Goal: Obtain resource: Download file/media

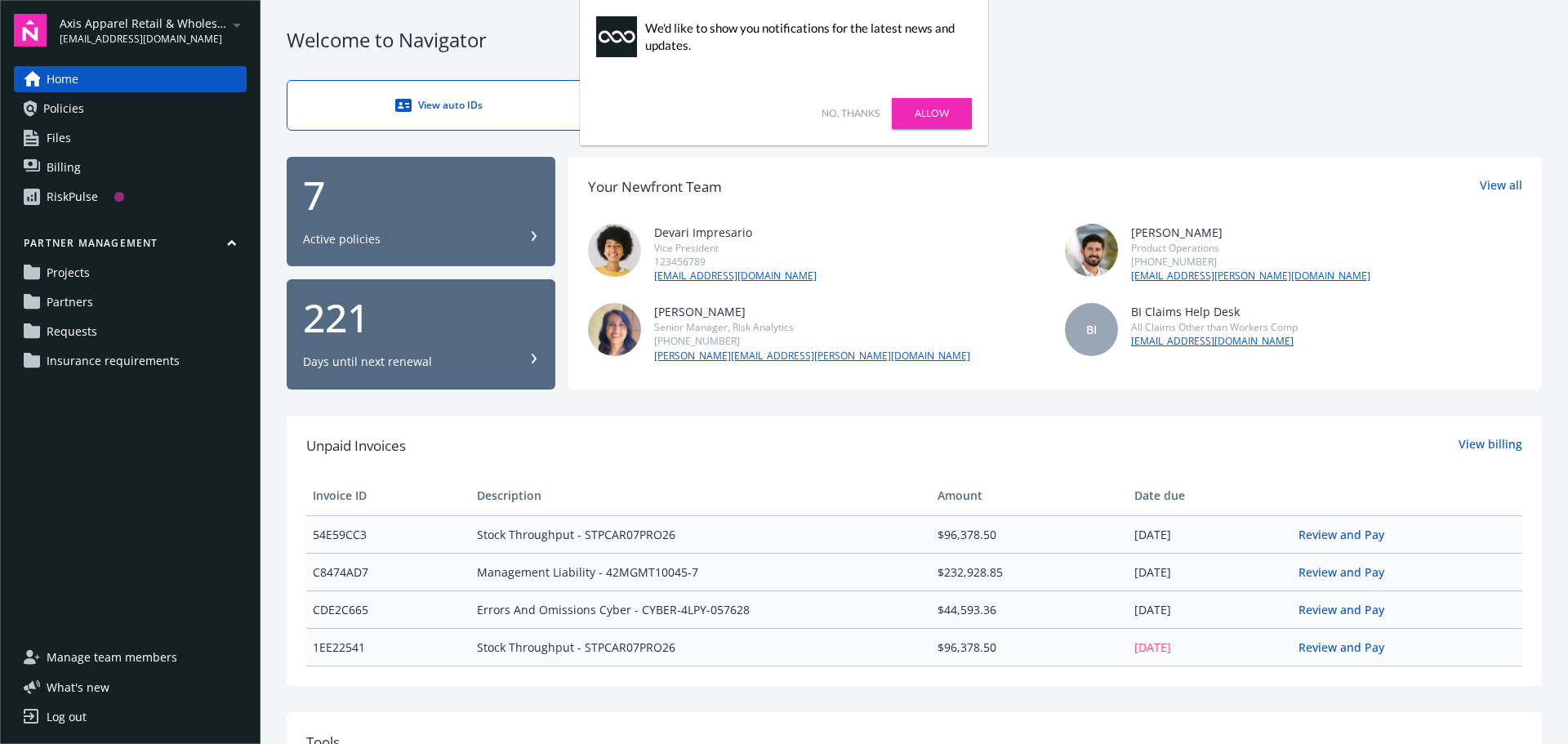
click at [238, 21] on icon "arrowDropDown" at bounding box center [237, 26] width 20 height 20
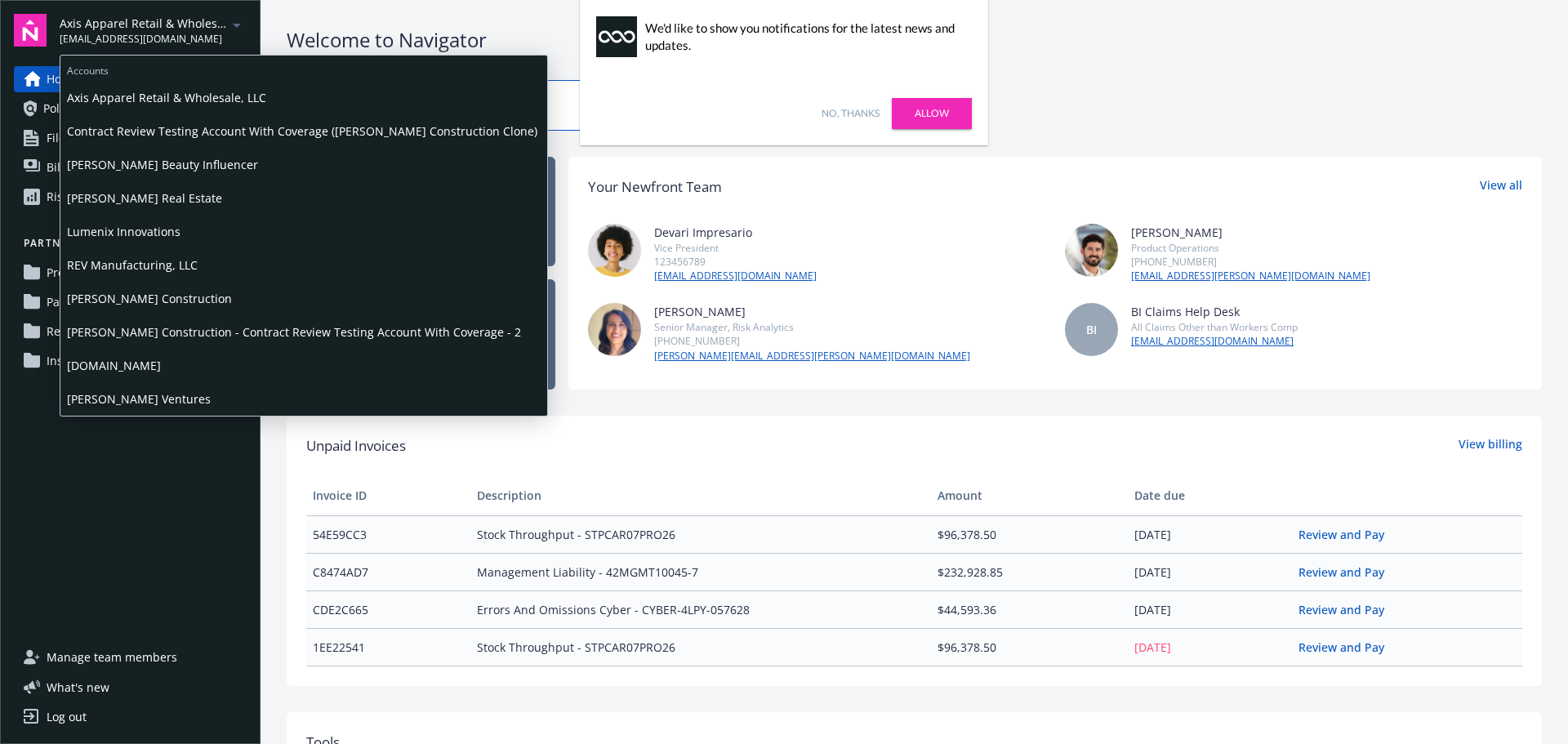
click at [160, 230] on span "Lumenix Innovations" at bounding box center [304, 231] width 474 height 34
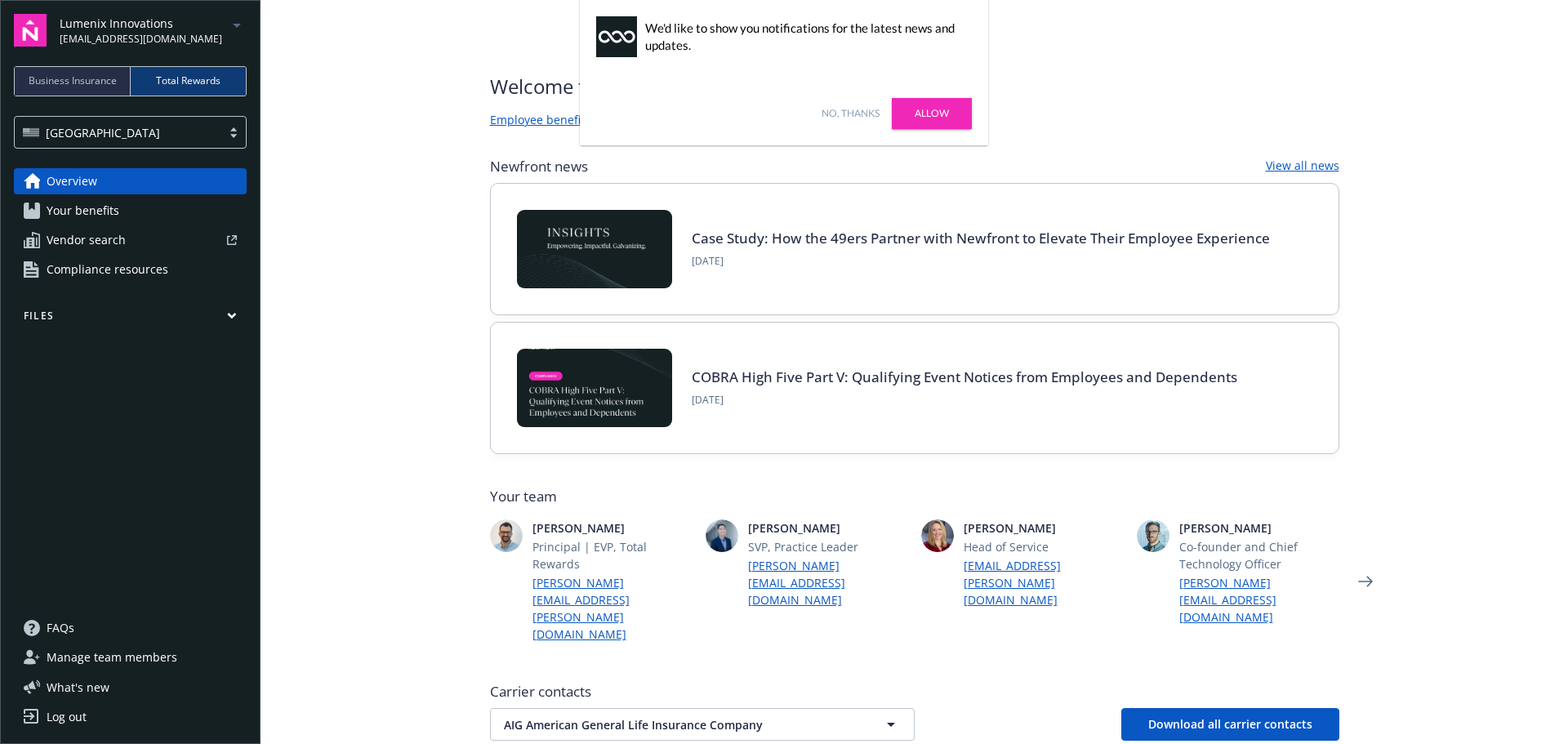
click at [932, 111] on link "Allow" at bounding box center [932, 113] width 80 height 31
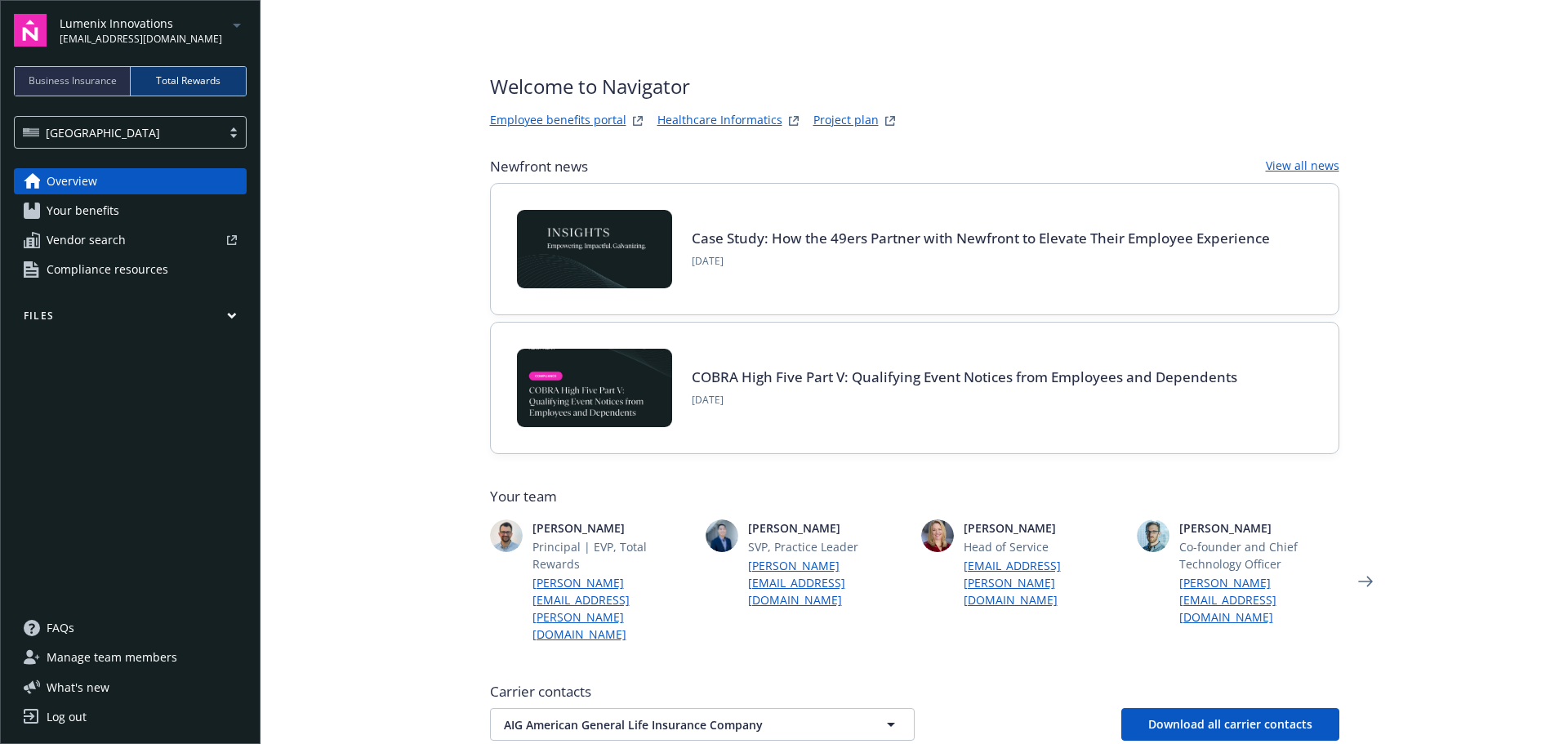
click at [369, 144] on main "Welcome to Navigator Employee benefits portal Healthcare Informatics Project pl…" at bounding box center [915, 372] width 1308 height 744
click at [72, 78] on span "Business Insurance" at bounding box center [72, 80] width 88 height 15
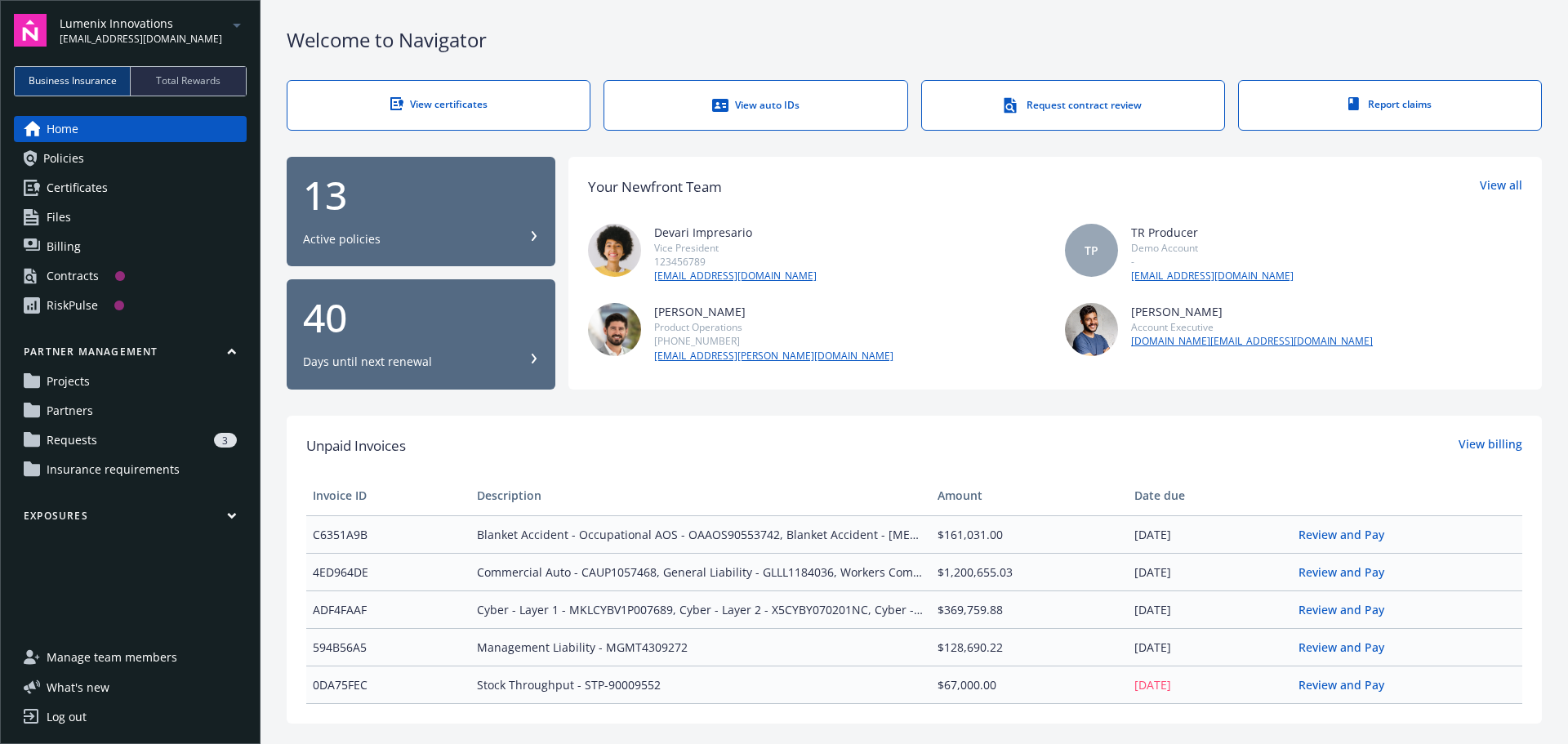
click at [203, 75] on span "Total Rewards" at bounding box center [188, 80] width 64 height 15
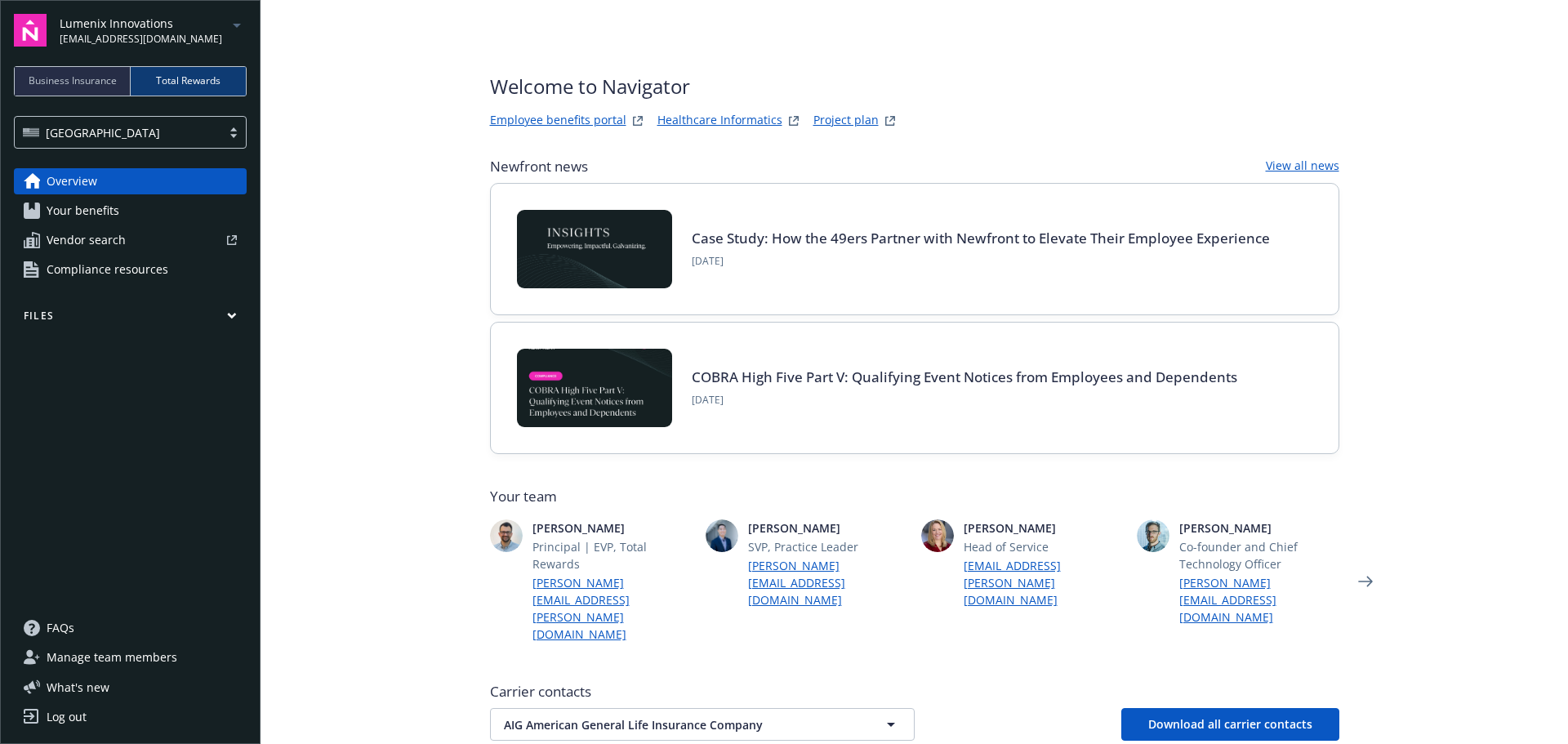
click at [81, 211] on span "Your benefits" at bounding box center [83, 210] width 73 height 26
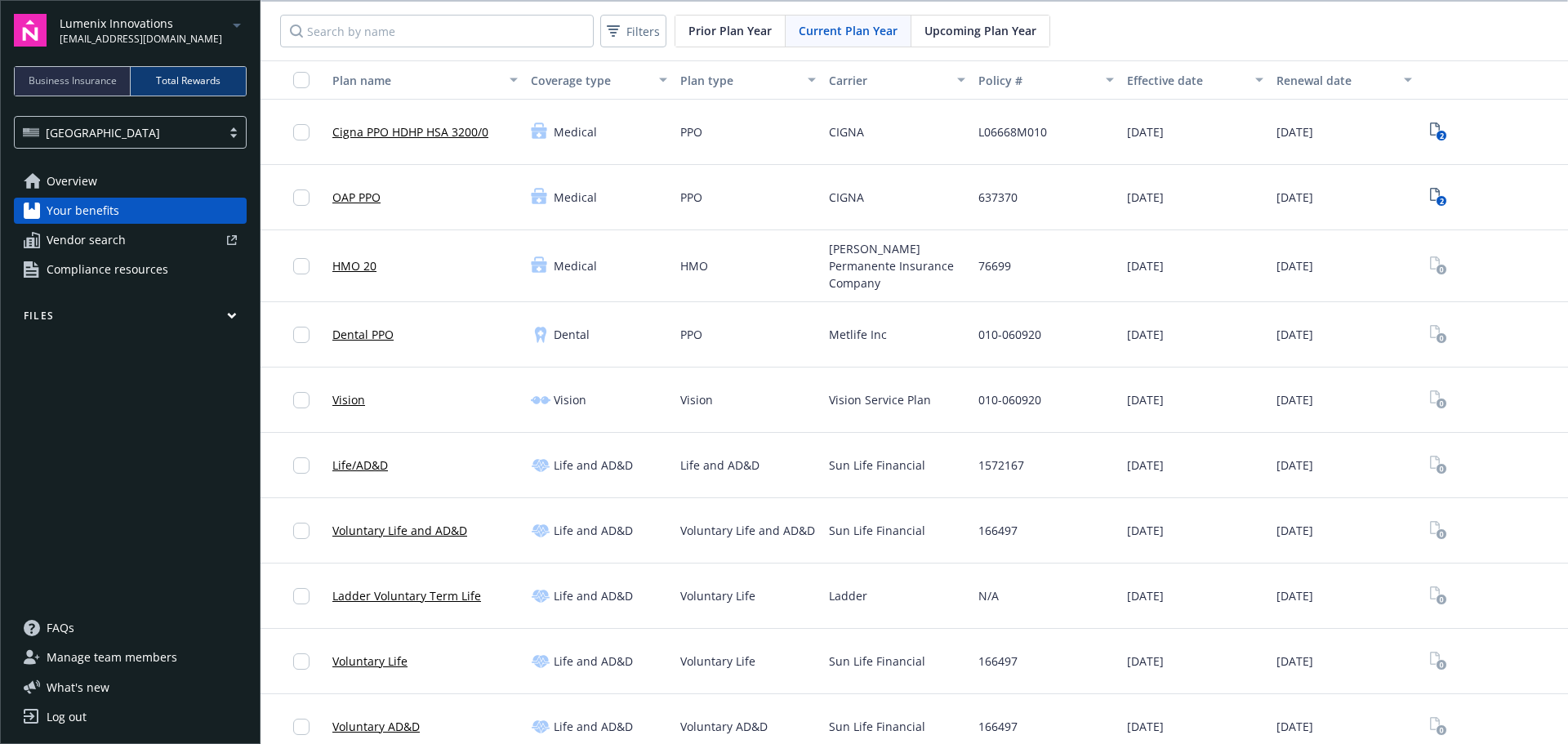
click at [146, 267] on span "Compliance resources" at bounding box center [107, 270] width 122 height 26
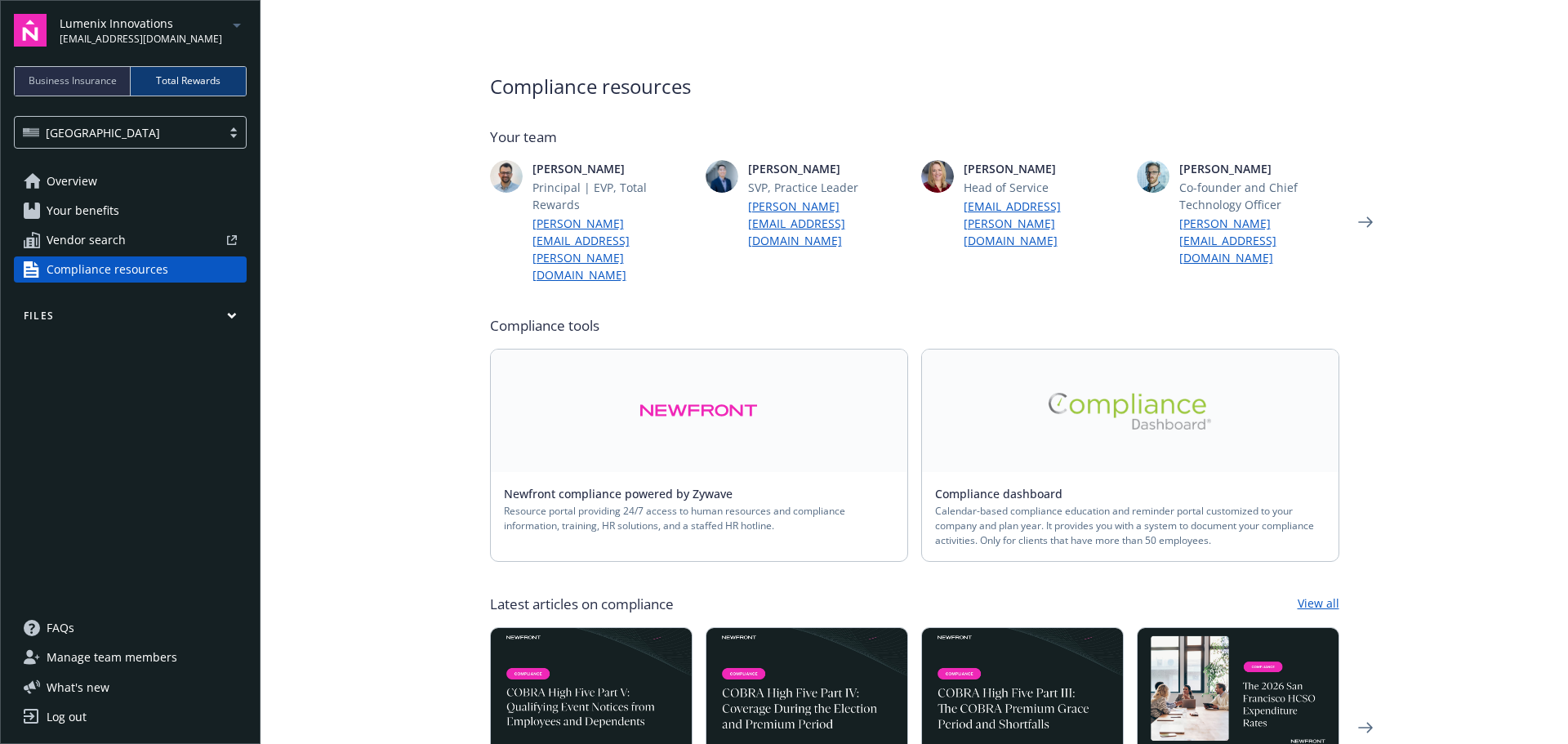
click at [694, 392] on img at bounding box center [699, 411] width 119 height 38
click at [1141, 393] on img at bounding box center [1130, 411] width 163 height 37
click at [69, 78] on span "Business Insurance" at bounding box center [72, 80] width 88 height 15
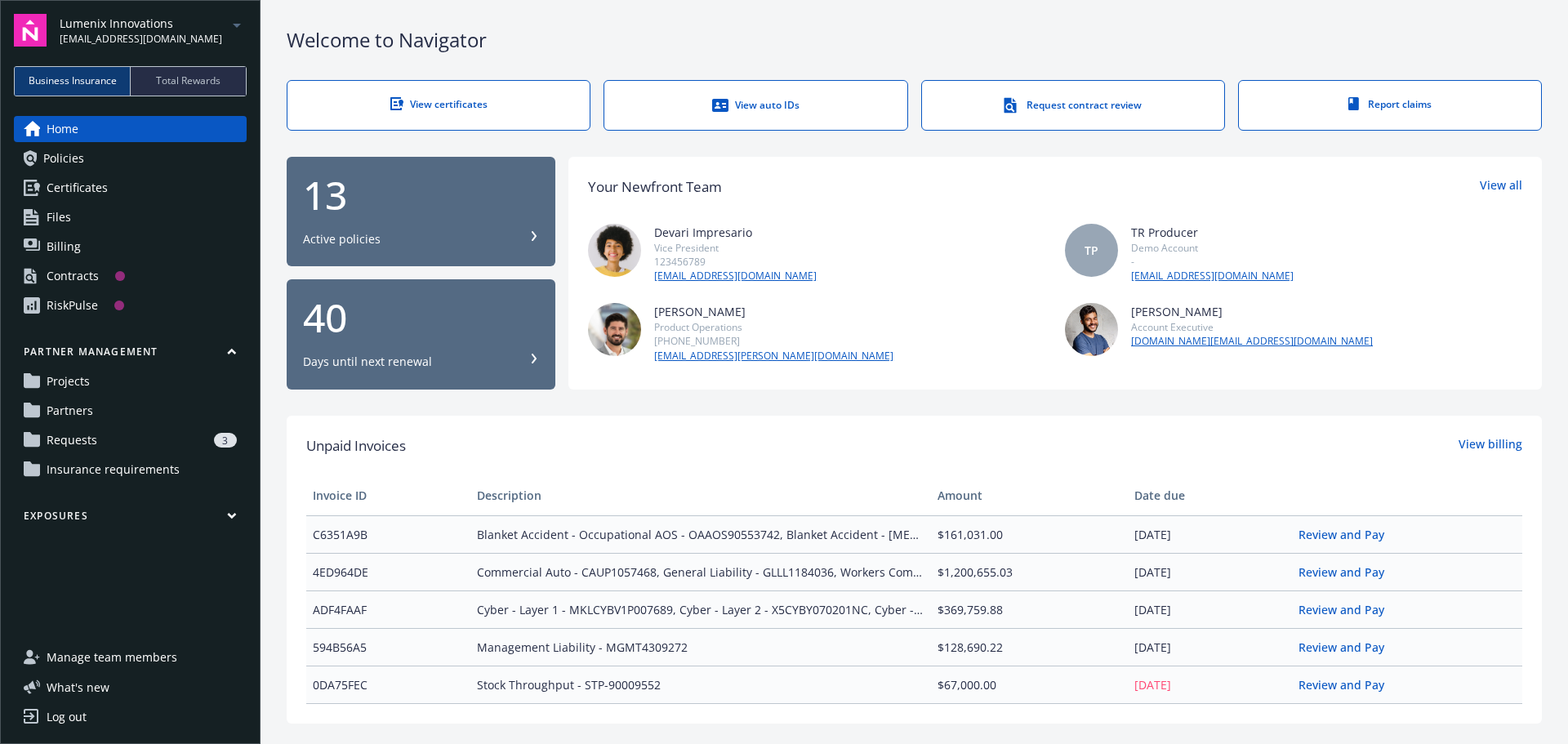
click at [81, 157] on span "Policies" at bounding box center [63, 158] width 41 height 26
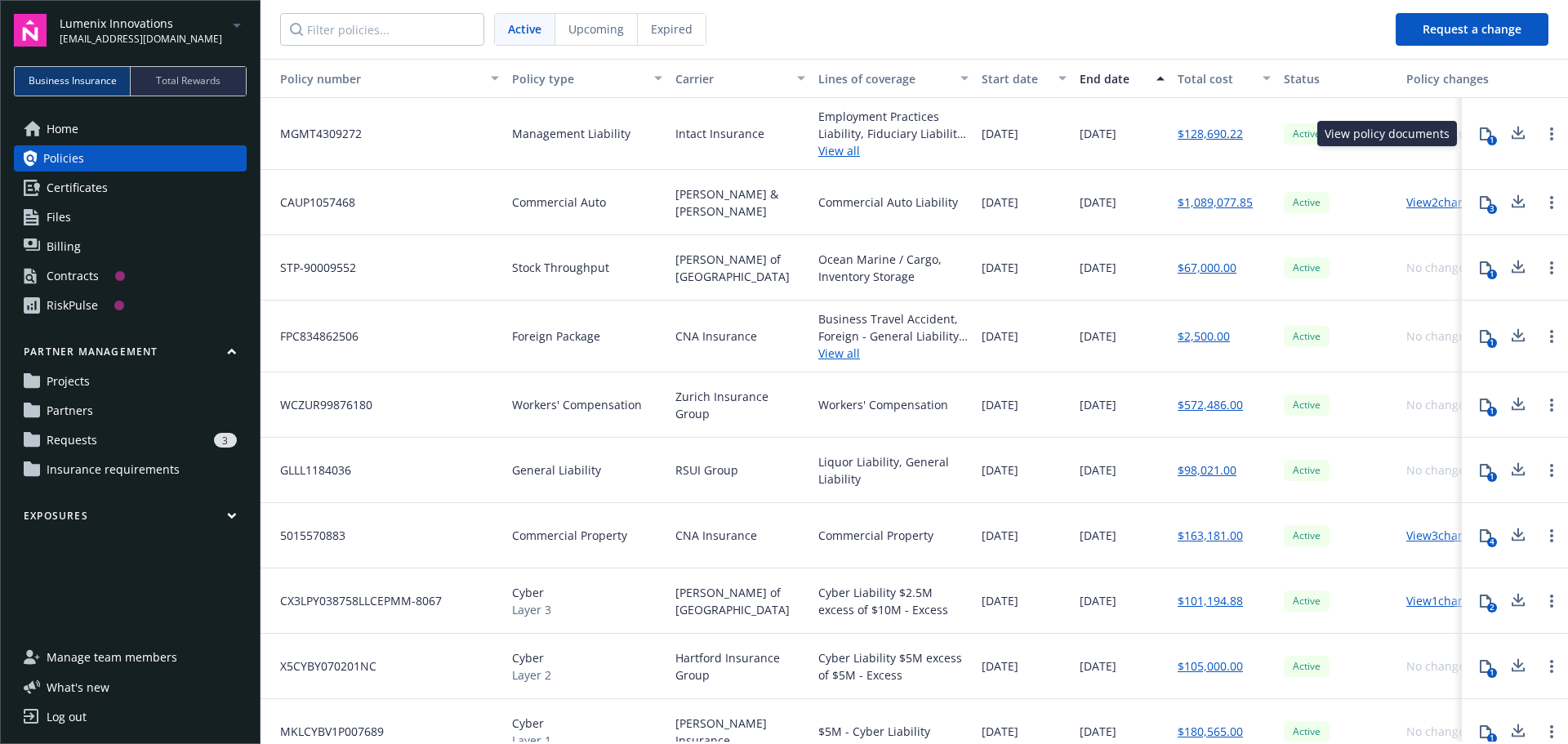
click at [1480, 129] on icon at bounding box center [1486, 133] width 12 height 13
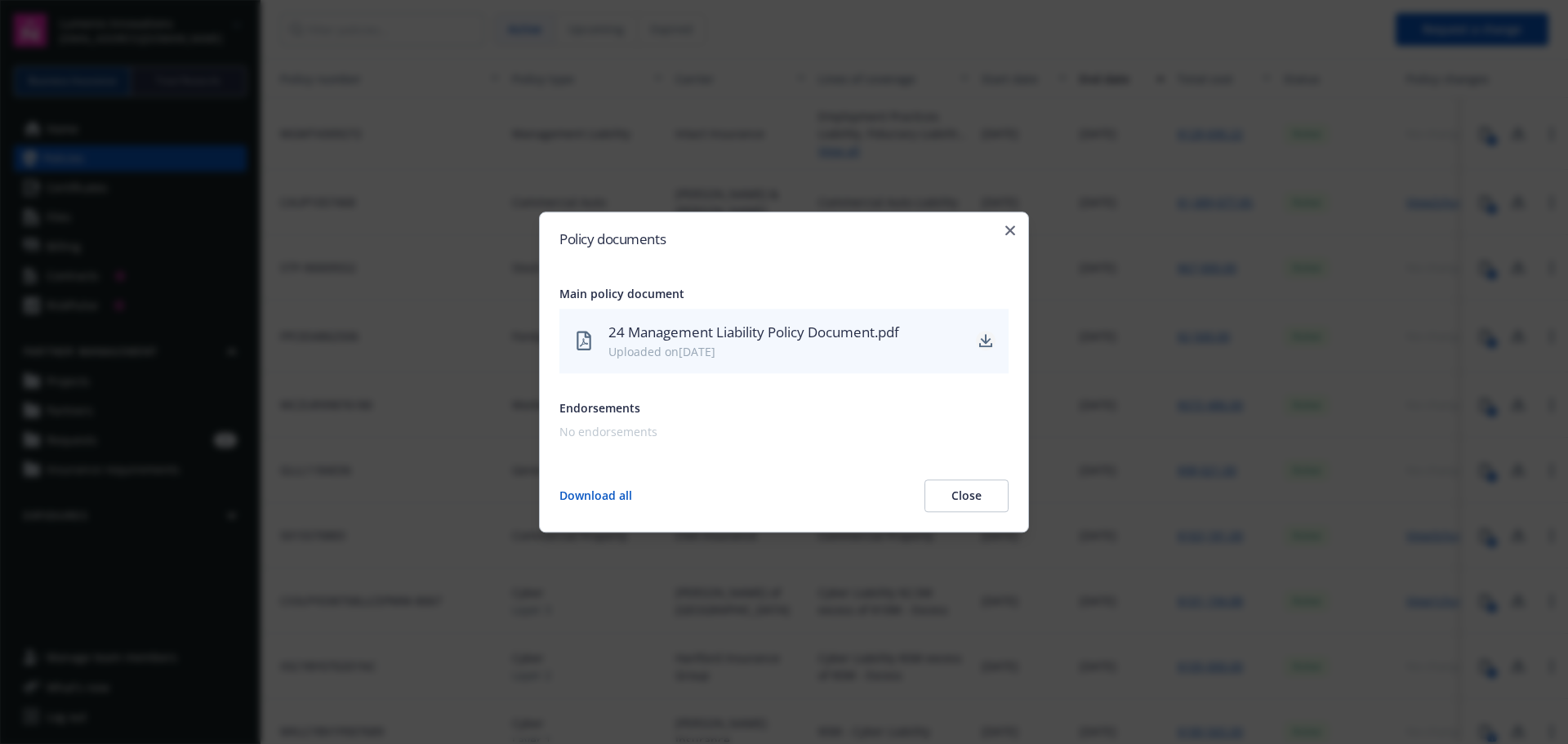
click at [980, 338] on icon "download" at bounding box center [985, 341] width 13 height 13
click at [983, 338] on icon "download" at bounding box center [985, 341] width 13 height 13
click at [987, 342] on icon "download" at bounding box center [986, 340] width 11 height 10
